Goal: Transaction & Acquisition: Purchase product/service

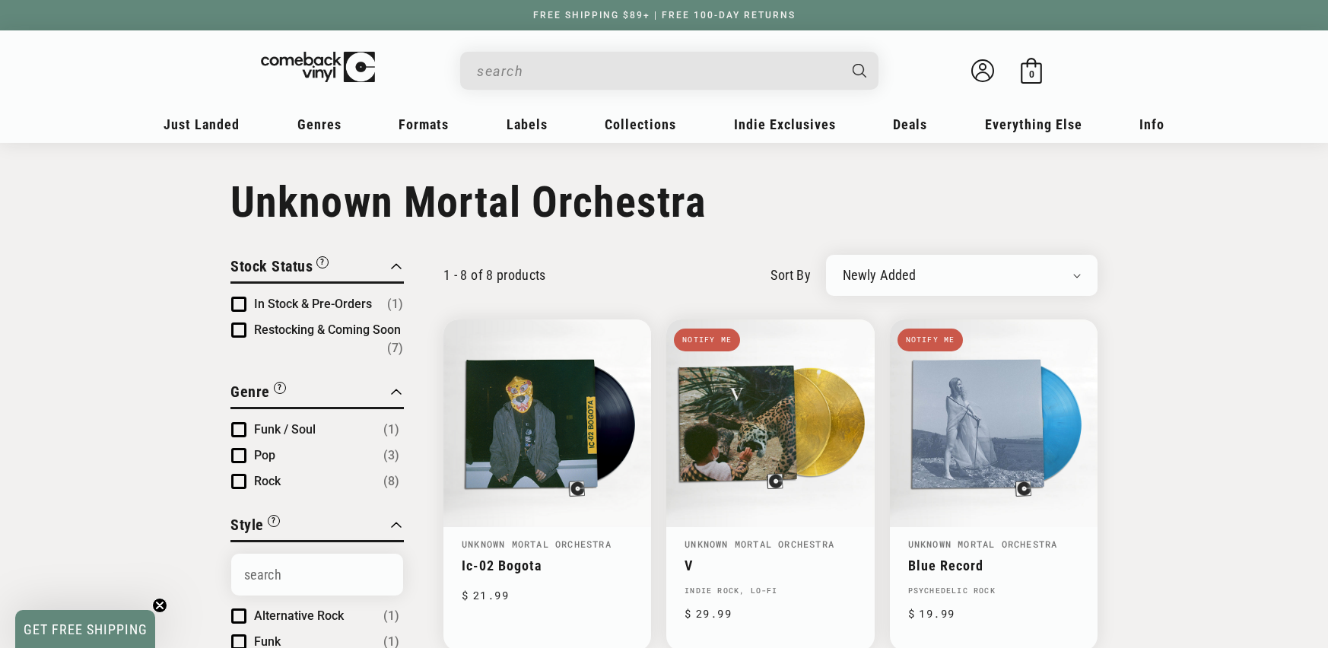
click at [536, 71] on input "When autocomplete results are available use up and down arrows to review and en…" at bounding box center [657, 71] width 361 height 31
paste input "886977798313"
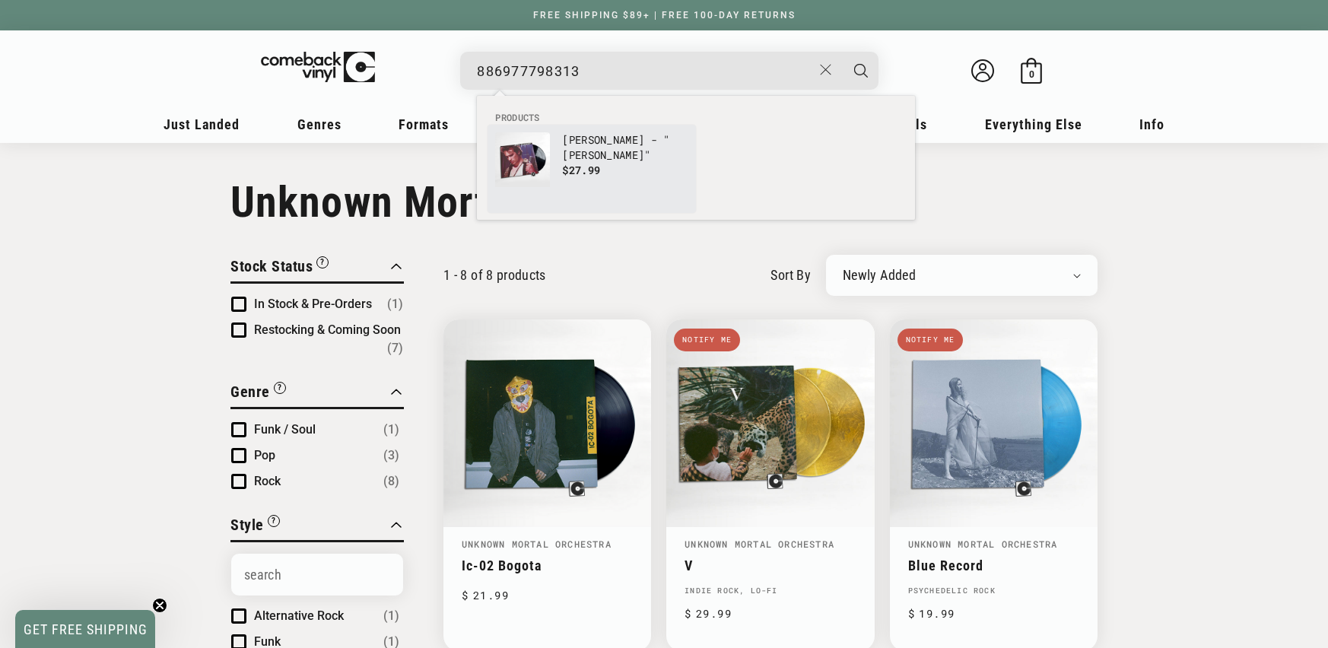
type input "886977798313"
click at [596, 173] on span "$27.99" at bounding box center [581, 170] width 38 height 14
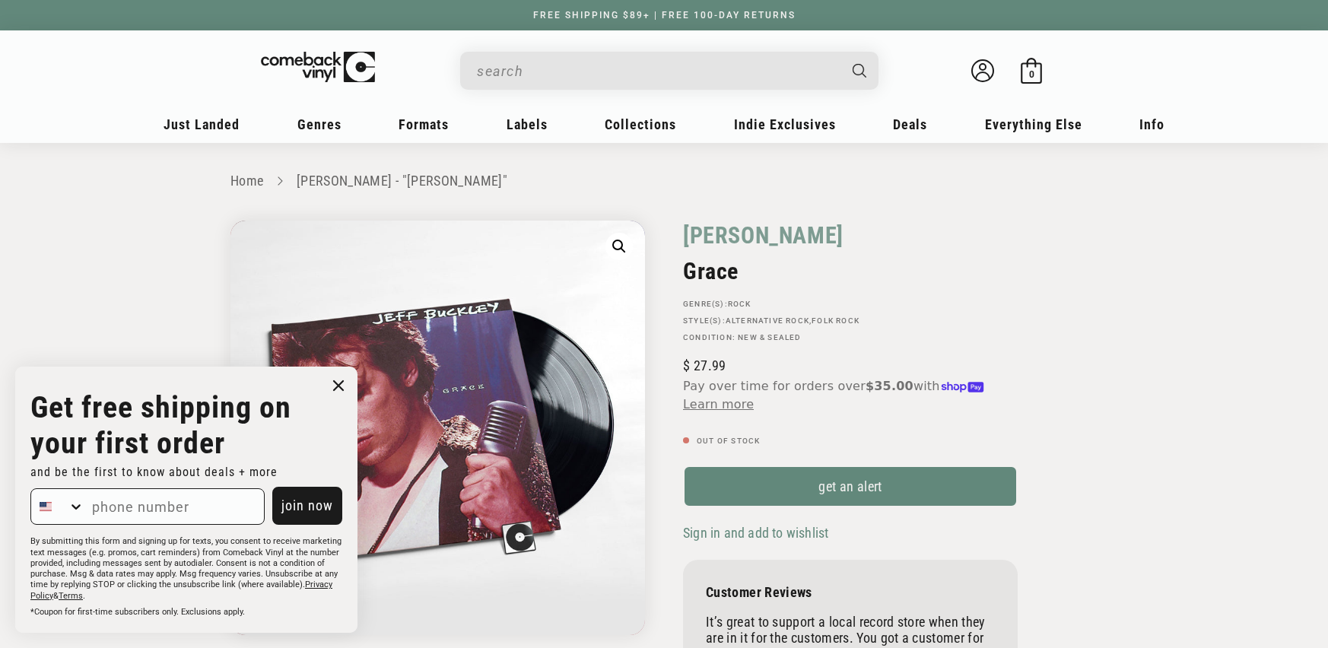
click at [498, 72] on input "When autocomplete results are available use up and down arrows to review and en…" at bounding box center [657, 71] width 361 height 31
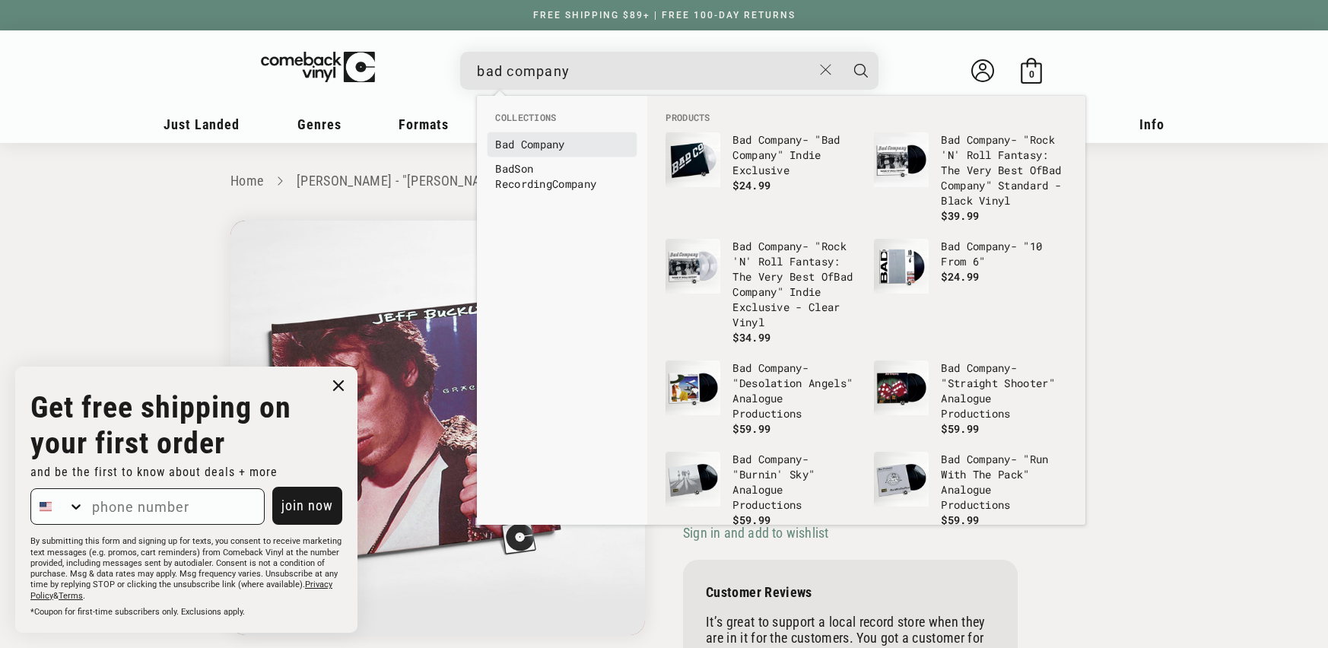
type input "bad company"
click at [516, 141] on link "Bad Company" at bounding box center [562, 144] width 134 height 15
